Goal: Task Accomplishment & Management: Complete application form

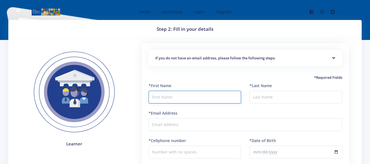
click at [188, 96] on input "text" at bounding box center [195, 97] width 93 height 13
type input "[PERSON_NAME]"
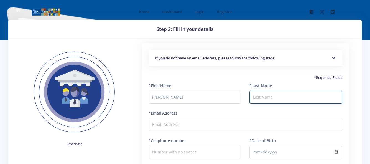
click at [279, 98] on input "*Last Name" at bounding box center [296, 97] width 93 height 13
type input "nyasha"
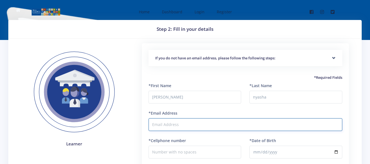
click at [201, 122] on input "*Email Address" at bounding box center [246, 124] width 194 height 13
type input "m"
type input "[EMAIL_ADDRESS][DOMAIN_NAME]"
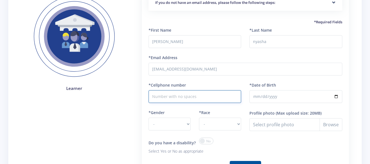
scroll to position [63, 0]
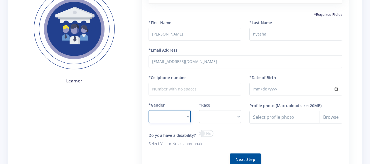
click at [185, 117] on select "- [DEMOGRAPHIC_DATA] [DEMOGRAPHIC_DATA]" at bounding box center [170, 116] width 42 height 13
select select "M"
click at [149, 110] on select "- [DEMOGRAPHIC_DATA] [DEMOGRAPHIC_DATA]" at bounding box center [170, 116] width 42 height 13
click at [206, 115] on select "- [DEMOGRAPHIC_DATA] Coloured Indian White Other" at bounding box center [220, 116] width 42 height 13
select select "[DEMOGRAPHIC_DATA]"
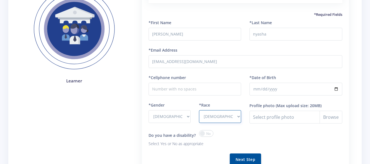
click at [199, 110] on select "- [DEMOGRAPHIC_DATA] Coloured Indian White Other" at bounding box center [220, 116] width 42 height 13
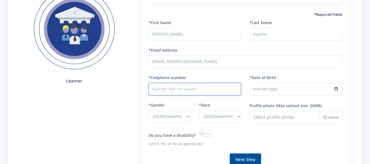
click at [218, 93] on input "*Cellphone number" at bounding box center [195, 89] width 93 height 13
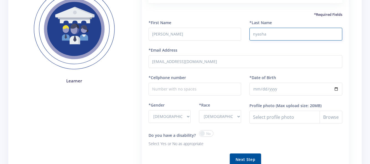
click at [256, 35] on input "nyasha" at bounding box center [296, 34] width 93 height 13
type input "Nyasha"
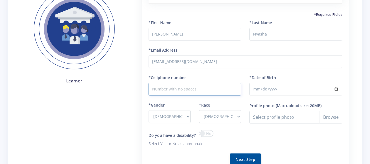
click at [232, 87] on input "*Cellphone number" at bounding box center [195, 89] width 93 height 13
